Goal: Task Accomplishment & Management: Manage account settings

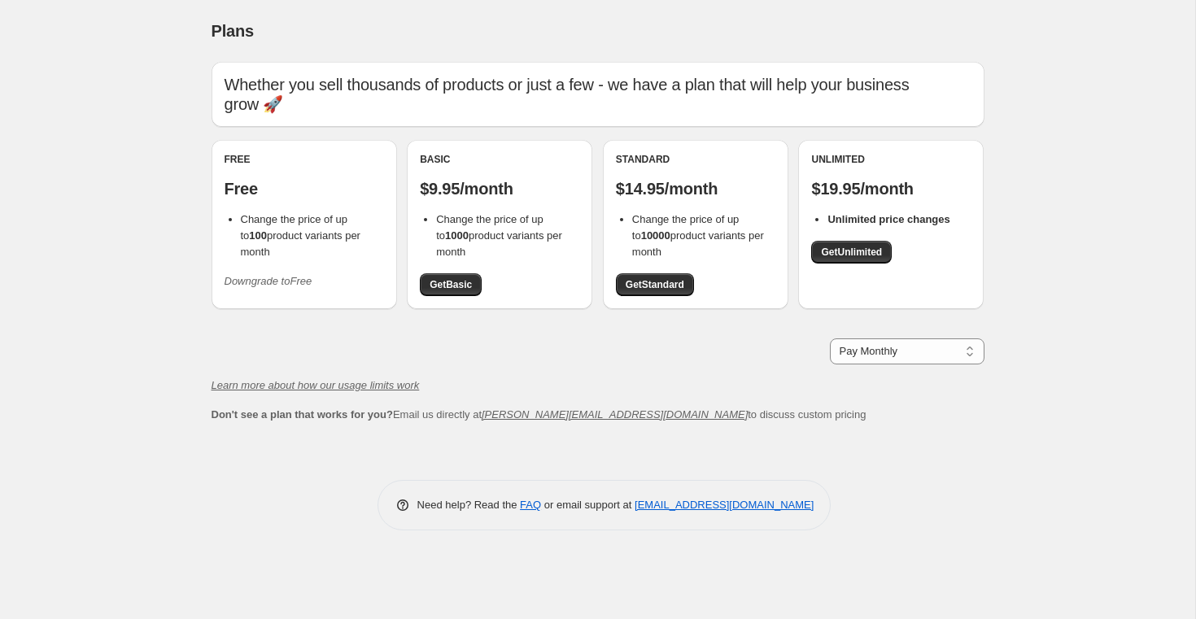
click at [238, 179] on p "Free" at bounding box center [305, 189] width 160 height 20
click at [265, 213] on span "Change the price of up to 100 product variants per month" at bounding box center [301, 235] width 120 height 45
